Goal: Task Accomplishment & Management: Use online tool/utility

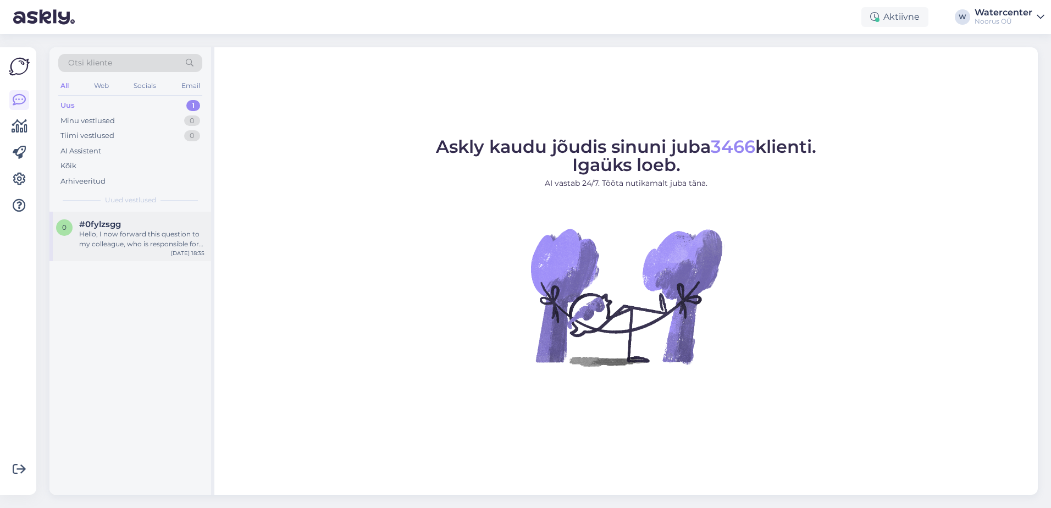
click at [161, 236] on div "Hello, I now forward this question to my colleague, who is responsible for this…" at bounding box center [141, 239] width 125 height 20
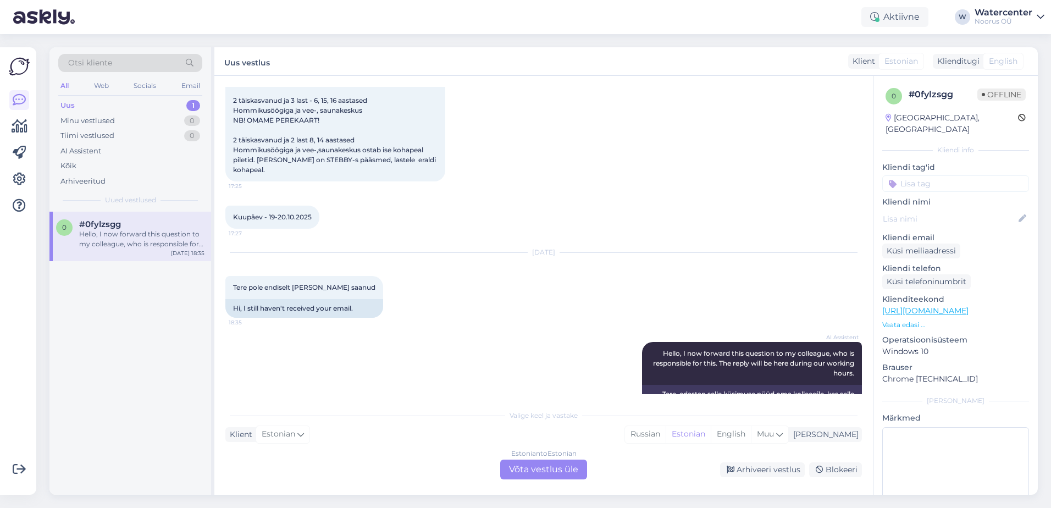
scroll to position [537, 0]
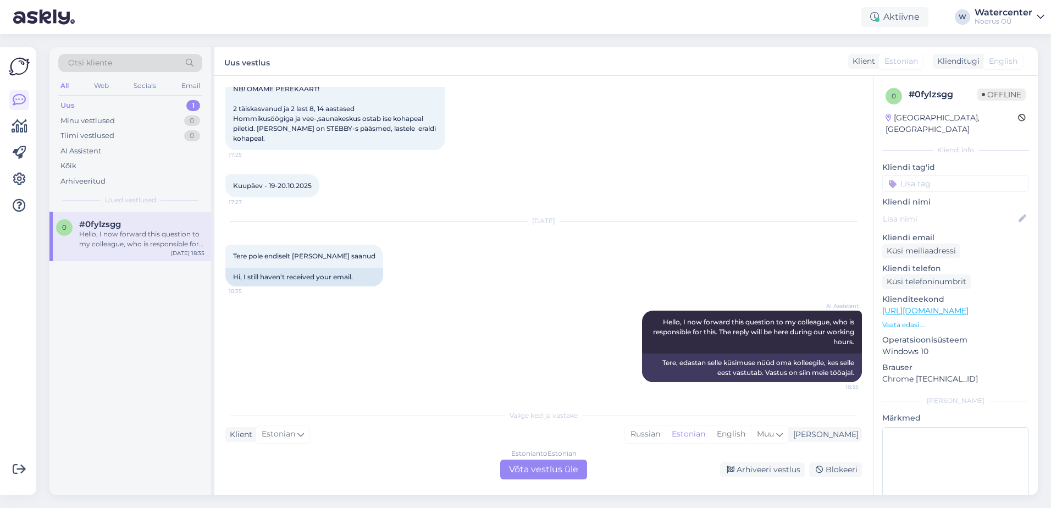
click at [551, 466] on div "Estonian to Estonian Võta vestlus üle" at bounding box center [543, 470] width 87 height 20
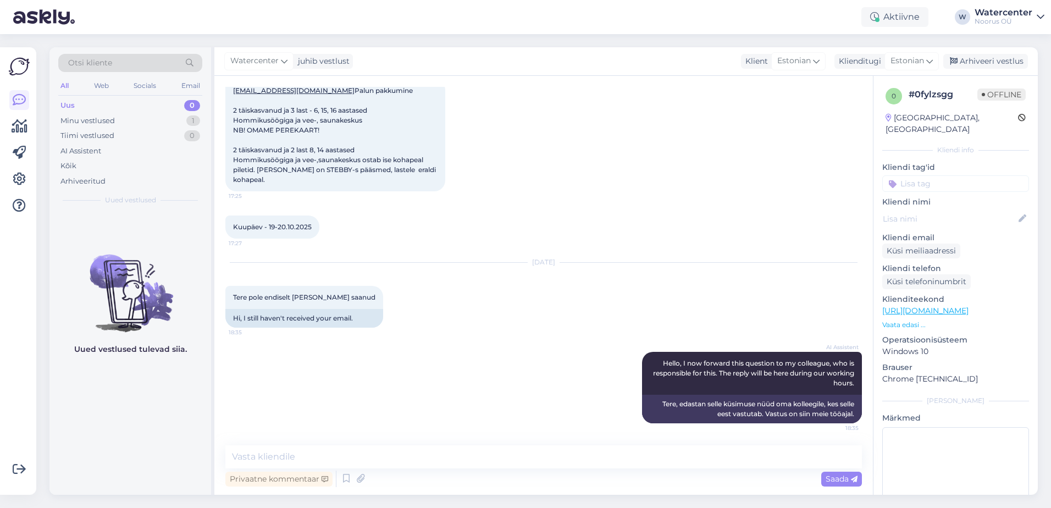
click at [267, 73] on div "Watercenter juhib vestlust Klient Estonian Klienditugi Estonian Arhiveeri vestl…" at bounding box center [626, 61] width 824 height 29
click at [267, 68] on div "Watercenter" at bounding box center [258, 61] width 69 height 18
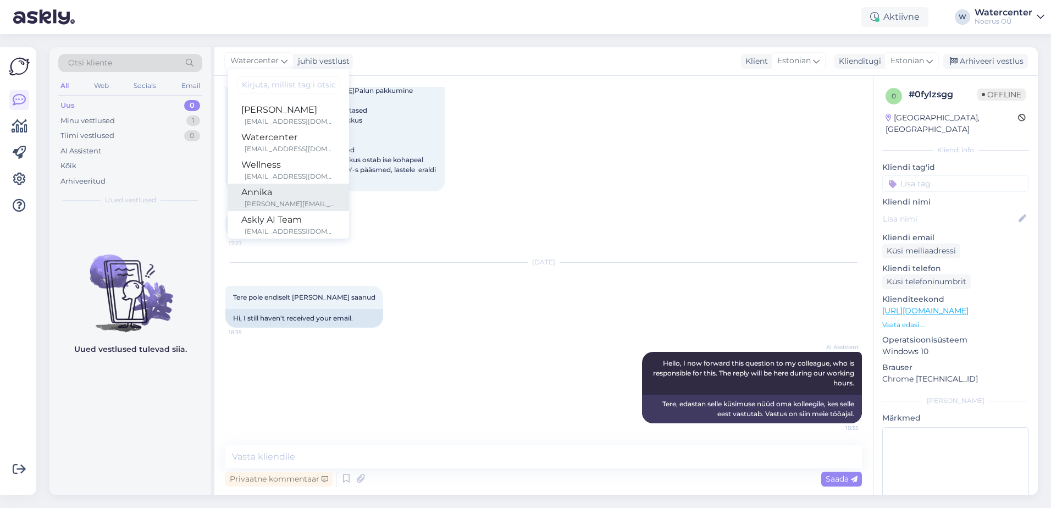
click at [285, 189] on div "Annika" at bounding box center [288, 192] width 95 height 13
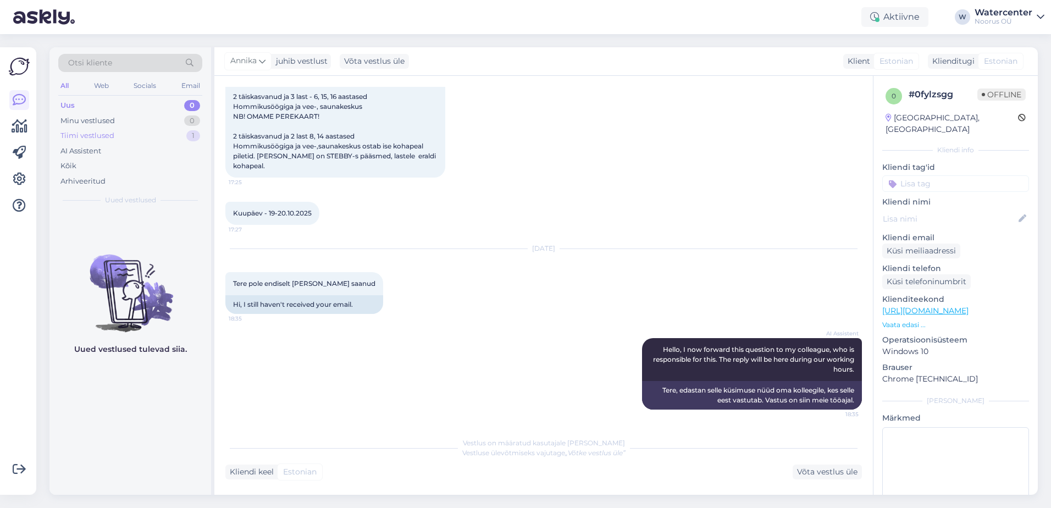
click at [103, 134] on div "Tiimi vestlused" at bounding box center [87, 135] width 54 height 11
